Goal: Check status: Check status

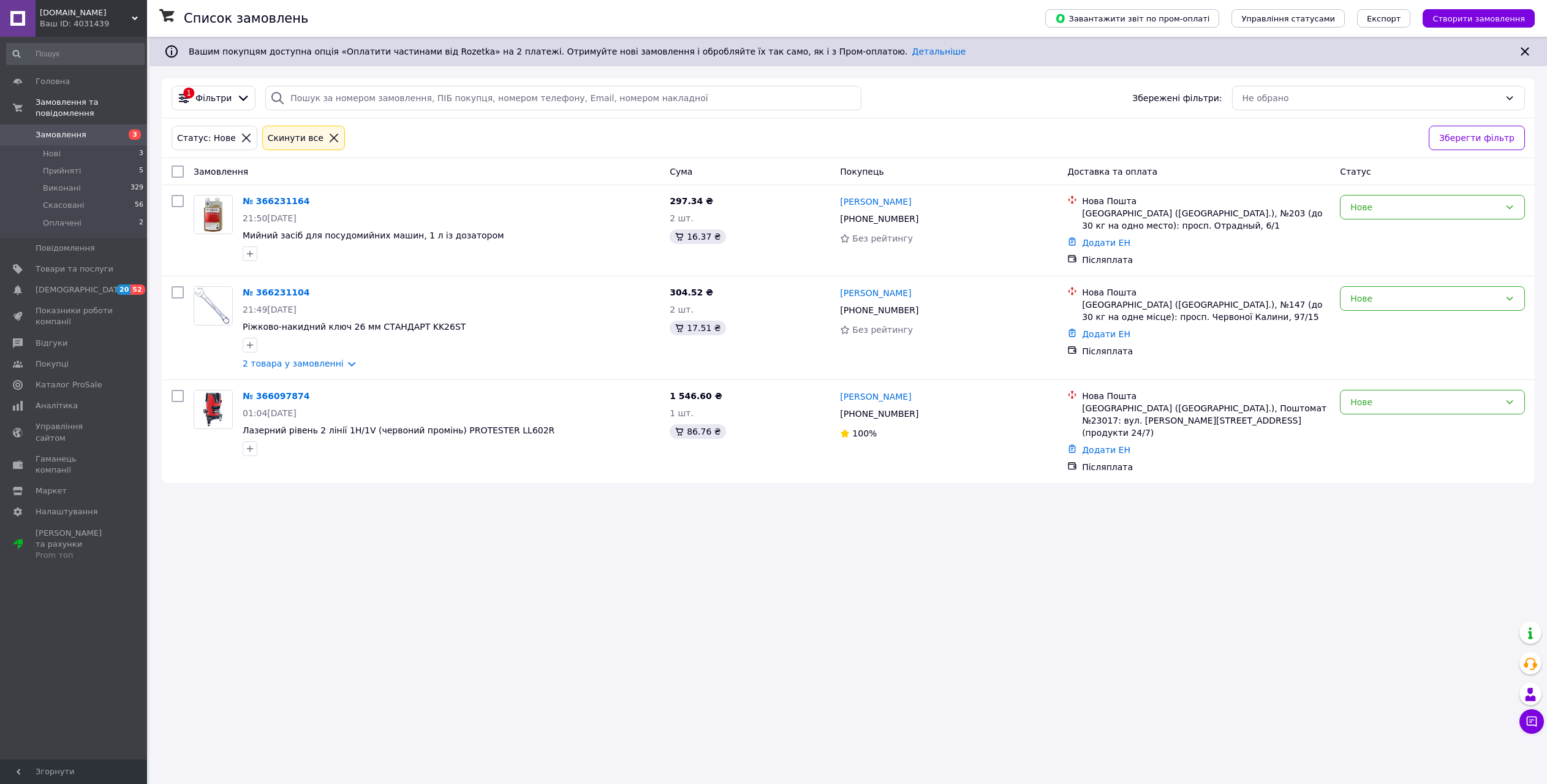
click at [53, 148] on span "Нові" at bounding box center [51, 154] width 18 height 11
click at [1355, 205] on div "Нове" at bounding box center [1425, 207] width 150 height 13
click at [1358, 230] on li "Прийнято" at bounding box center [1433, 234] width 184 height 22
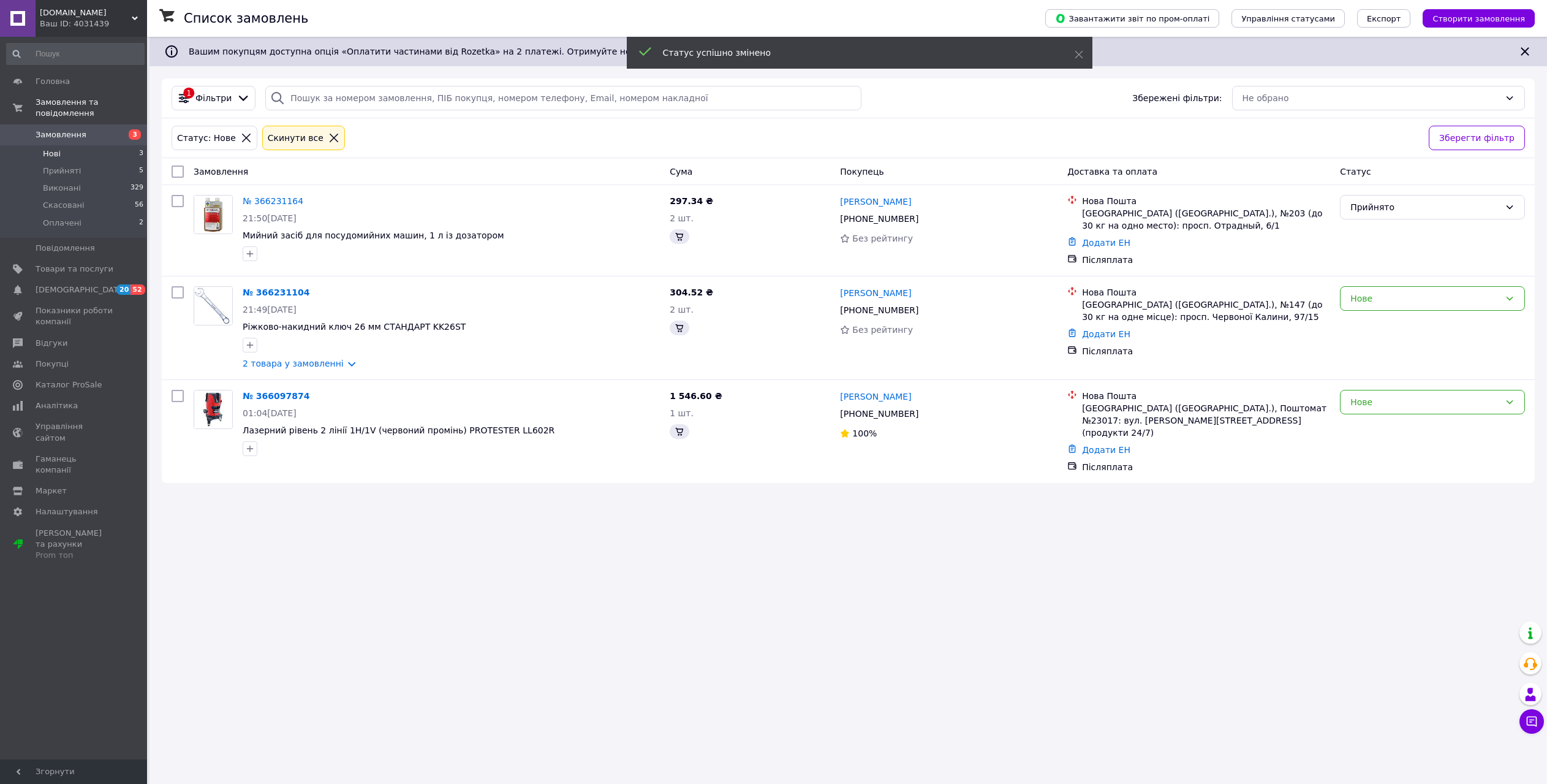
click at [1362, 307] on div "Нове" at bounding box center [1433, 298] width 185 height 24
click at [1369, 319] on li "Прийнято" at bounding box center [1433, 325] width 184 height 22
click at [1375, 407] on div "Нове" at bounding box center [1425, 402] width 150 height 13
click at [1381, 430] on li "Прийнято" at bounding box center [1433, 428] width 184 height 22
click at [61, 218] on span "Оплачені" at bounding box center [62, 223] width 38 height 11
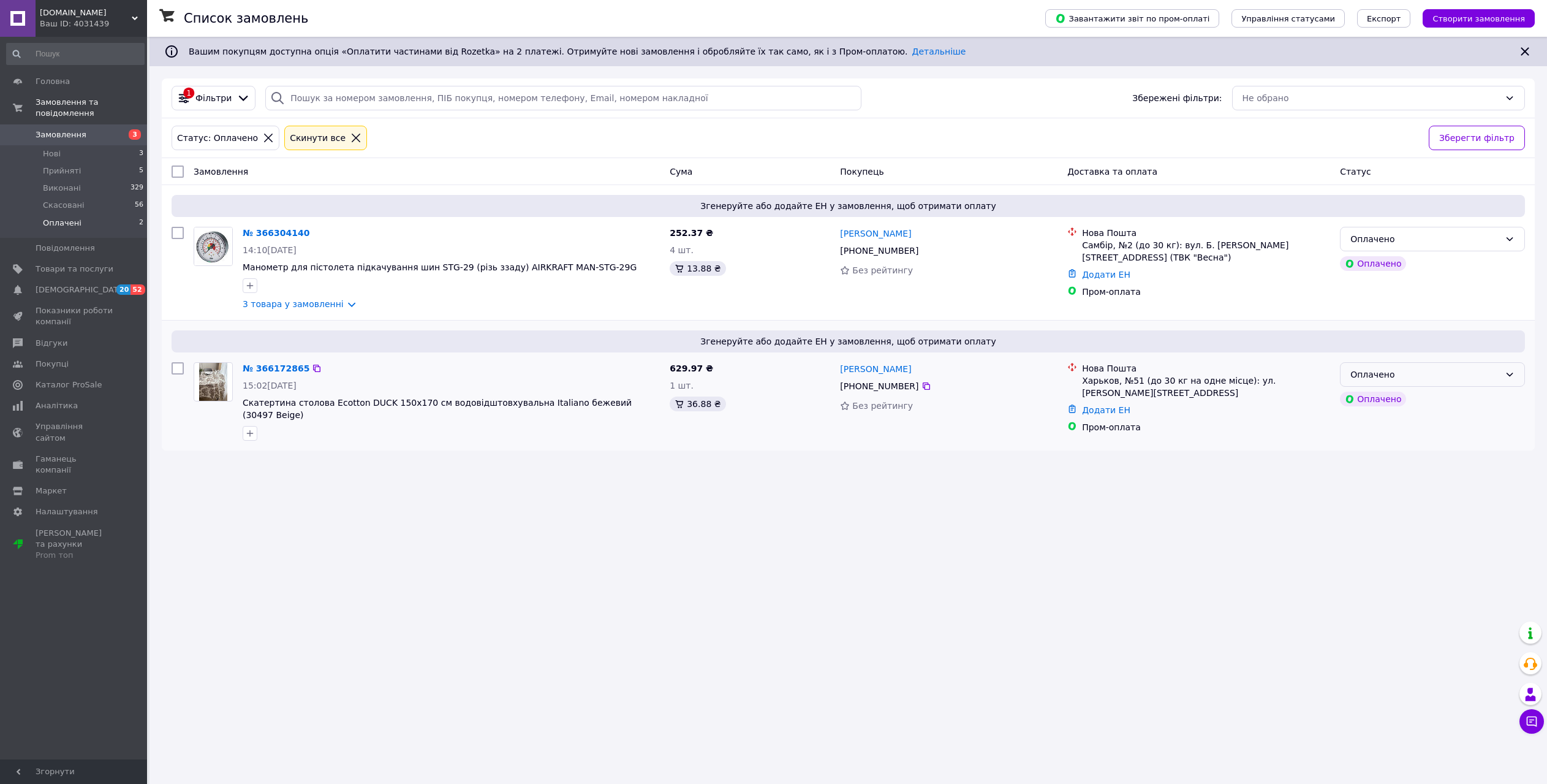
click at [1461, 382] on div "Оплачено" at bounding box center [1433, 374] width 185 height 24
click at [1423, 393] on li "Прийнято" at bounding box center [1433, 401] width 184 height 22
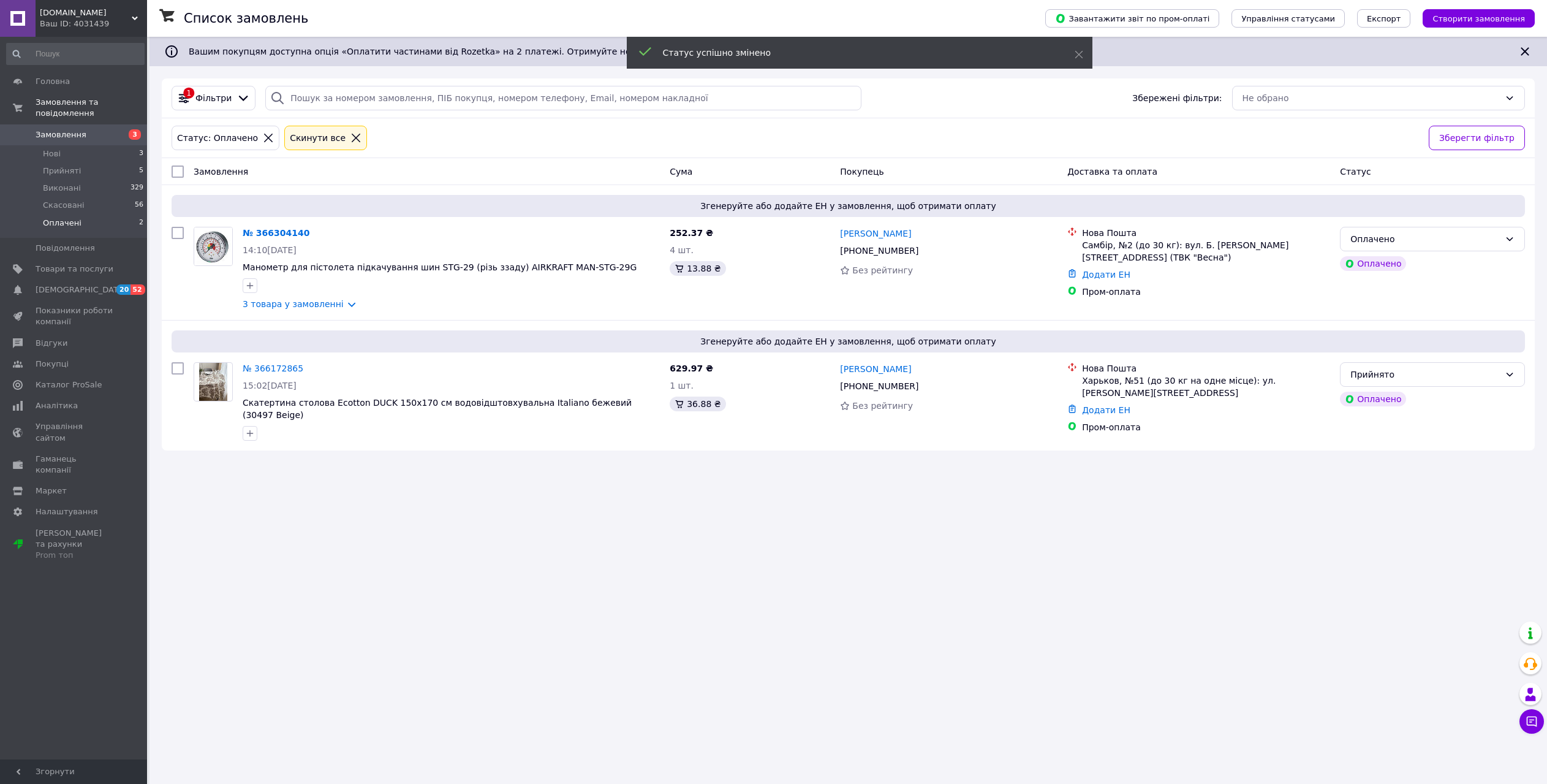
click at [1418, 244] on div "Оплачено" at bounding box center [1425, 239] width 150 height 13
click at [1406, 265] on li "Прийнято" at bounding box center [1433, 265] width 184 height 22
click at [300, 302] on link "3 товара у замовленні" at bounding box center [293, 304] width 101 height 10
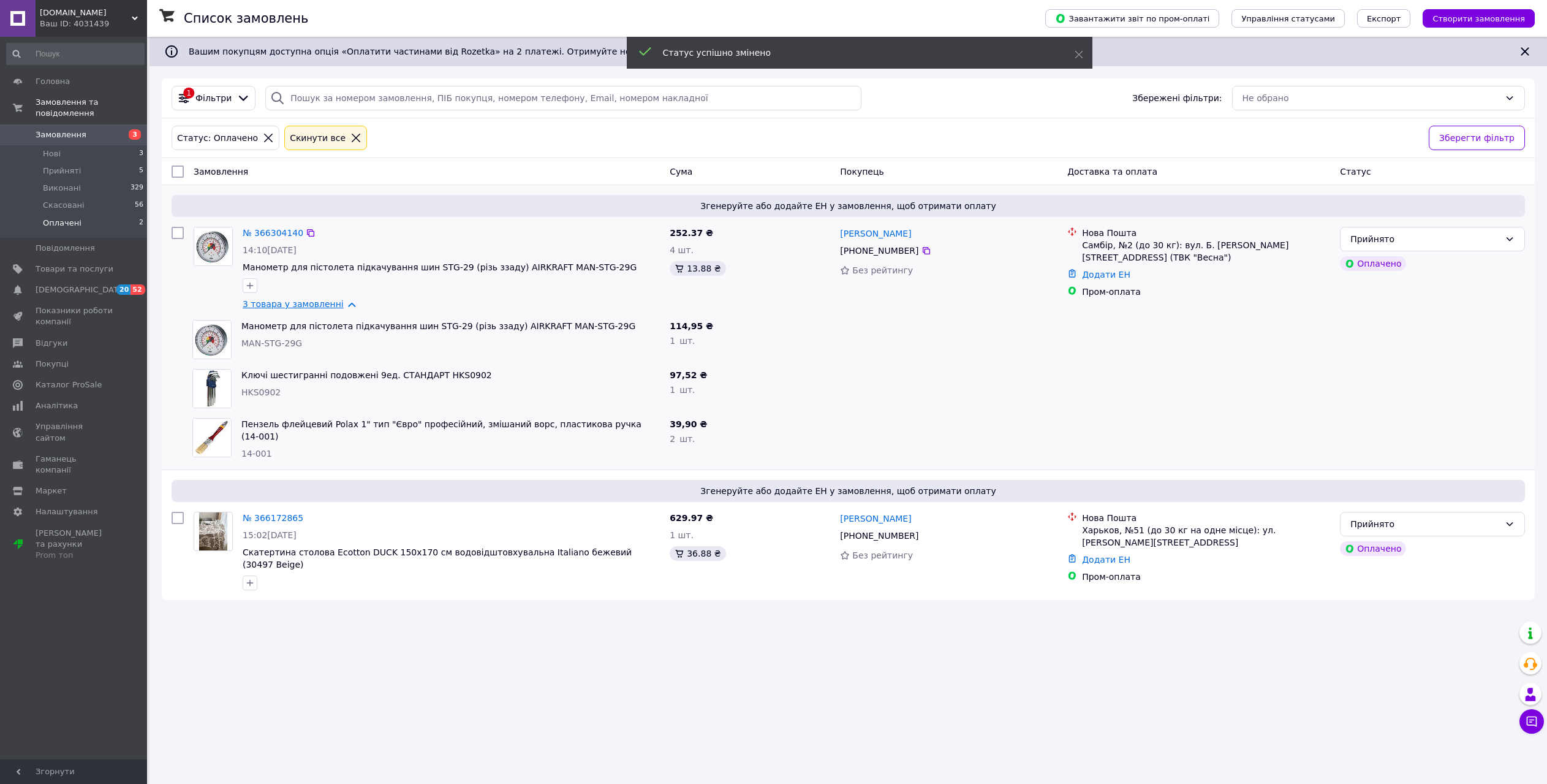
click at [300, 302] on link "3 товара у замовленні" at bounding box center [293, 304] width 101 height 10
